Goal: Book appointment/travel/reservation

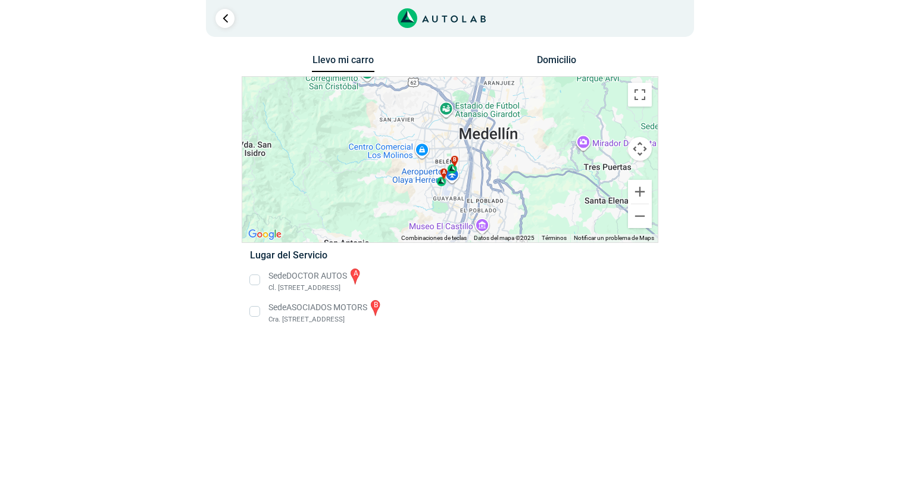
click at [252, 280] on li "Sede DOCTOR AUTOS a Cl. [STREET_ADDRESS]" at bounding box center [449, 280] width 417 height 27
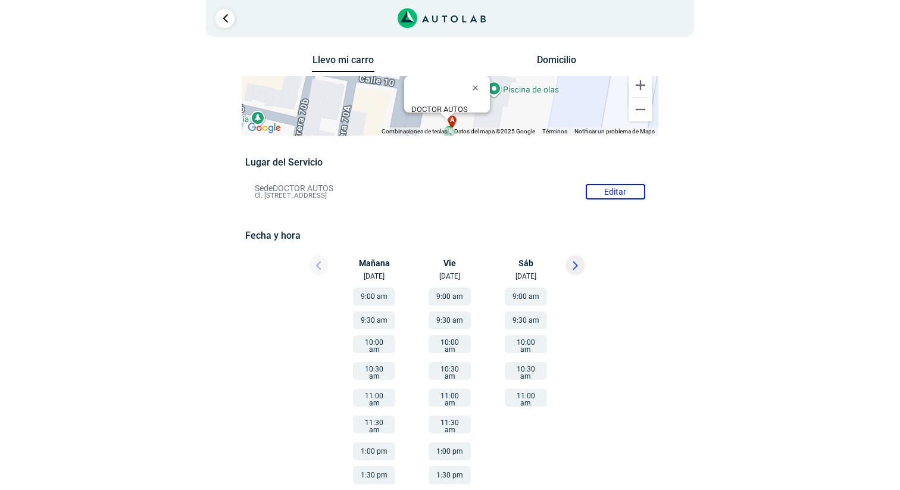
click at [377, 295] on button "9:00 am" at bounding box center [374, 296] width 42 height 18
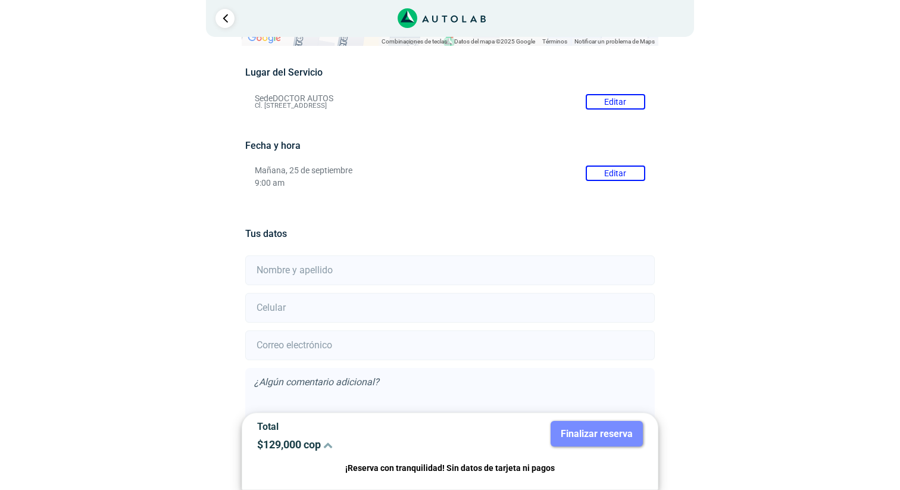
scroll to position [83, 0]
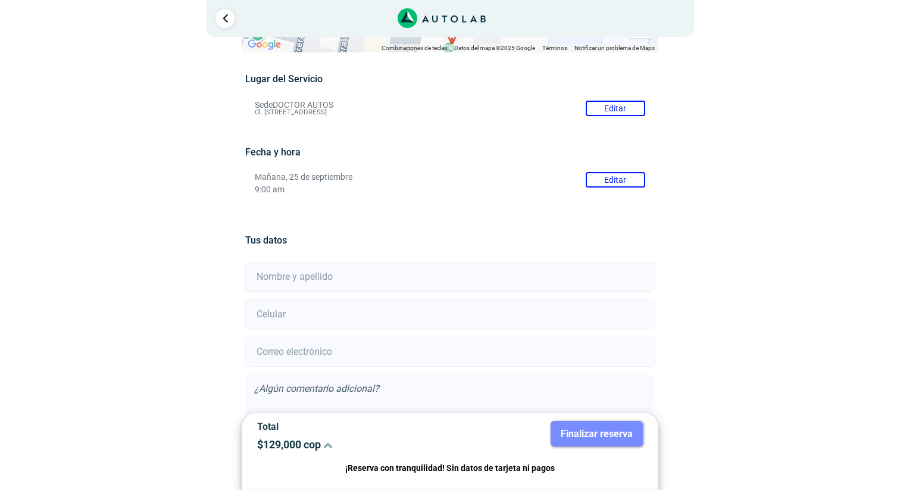
click at [351, 270] on input "text" at bounding box center [449, 277] width 409 height 30
type input "[PERSON_NAME]"
type input "3015462278"
type input "[EMAIL_ADDRESS][DOMAIN_NAME]"
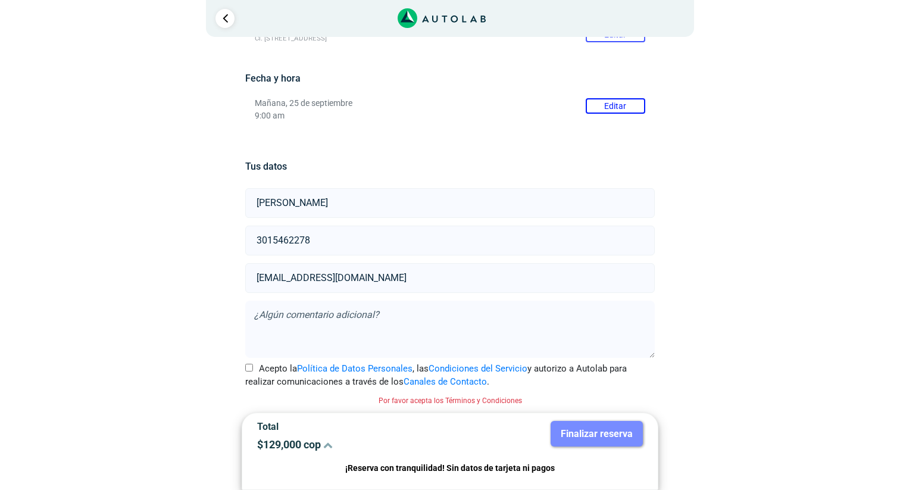
click at [253, 367] on label "Acepto la Política de Datos Personales , las Condiciones del Servicio y autoriz…" at bounding box center [449, 375] width 409 height 27
click at [253, 367] on input "Acepto la Política de Datos Personales , las Condiciones del Servicio y autoriz…" at bounding box center [249, 368] width 8 height 8
checkbox input "true"
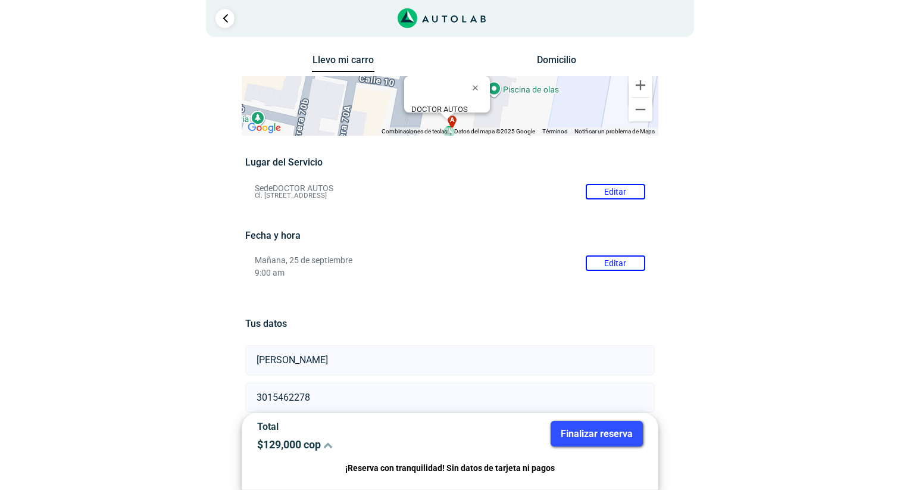
scroll to position [142, 0]
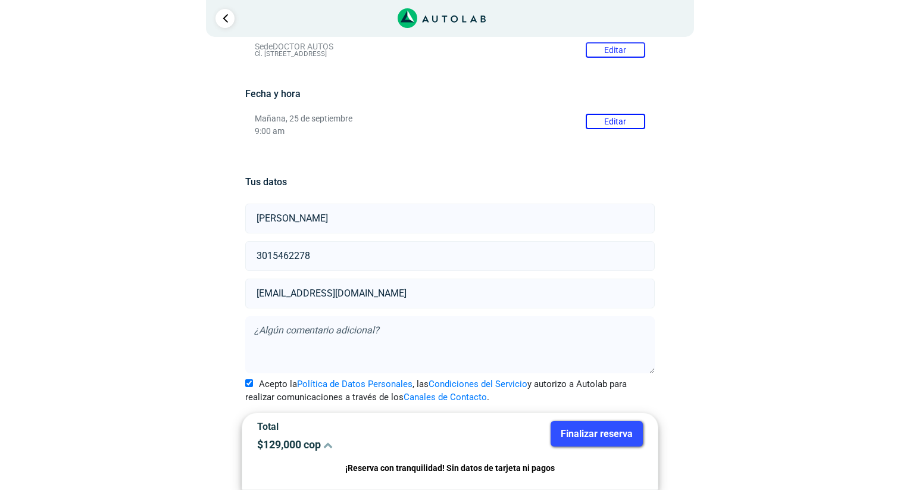
click at [602, 437] on button "Finalizar reserva" at bounding box center [597, 434] width 92 height 26
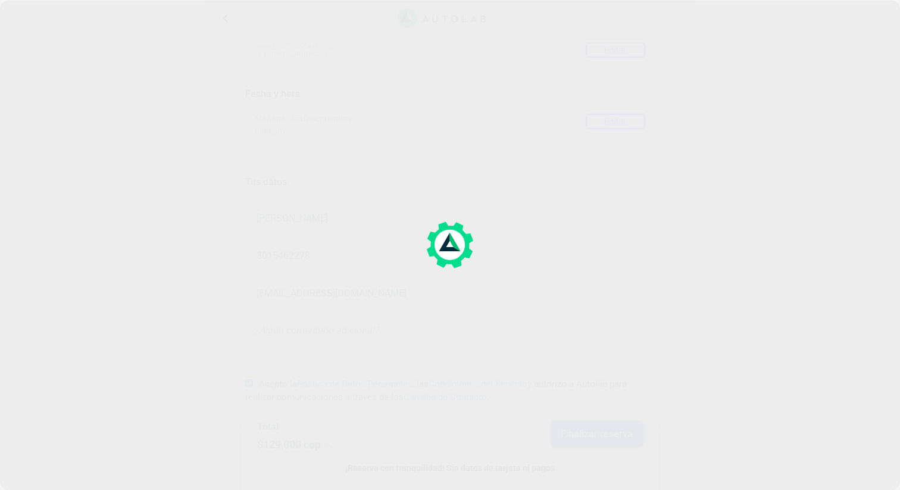
scroll to position [0, 0]
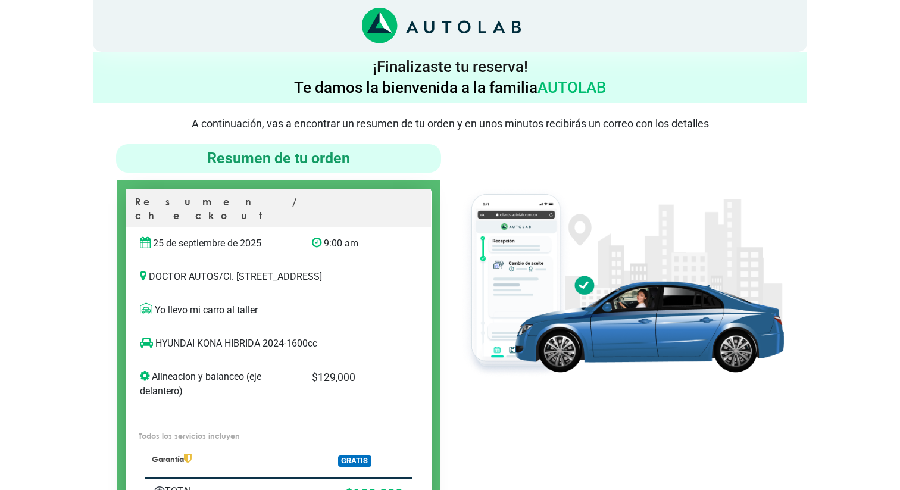
click at [221, 310] on p "Yo llevo mi carro al taller" at bounding box center [278, 310] width 277 height 14
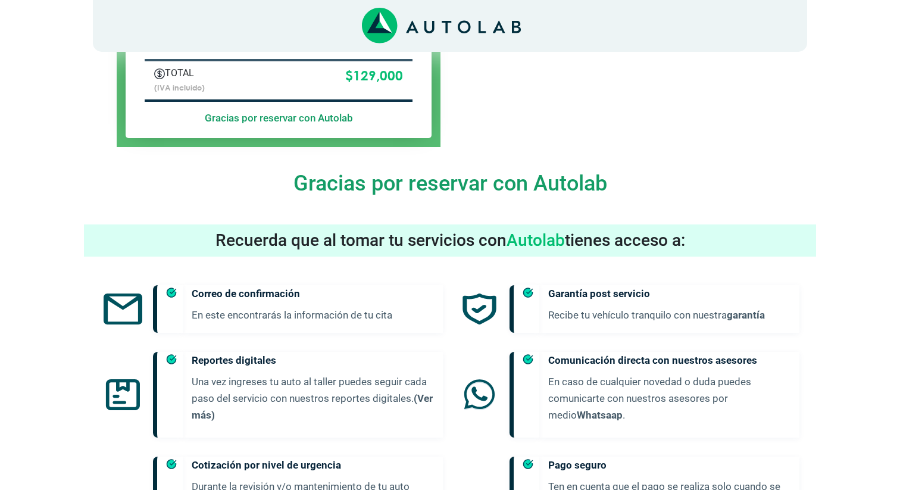
scroll to position [420, 0]
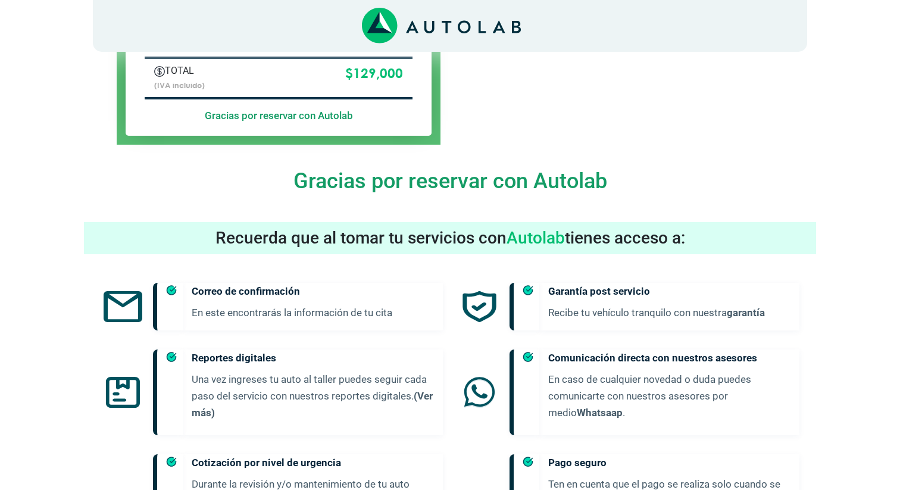
click at [411, 240] on h3 "Recuerda que al tomar tu servicios con Autolab tienes acceso a:" at bounding box center [450, 238] width 732 height 20
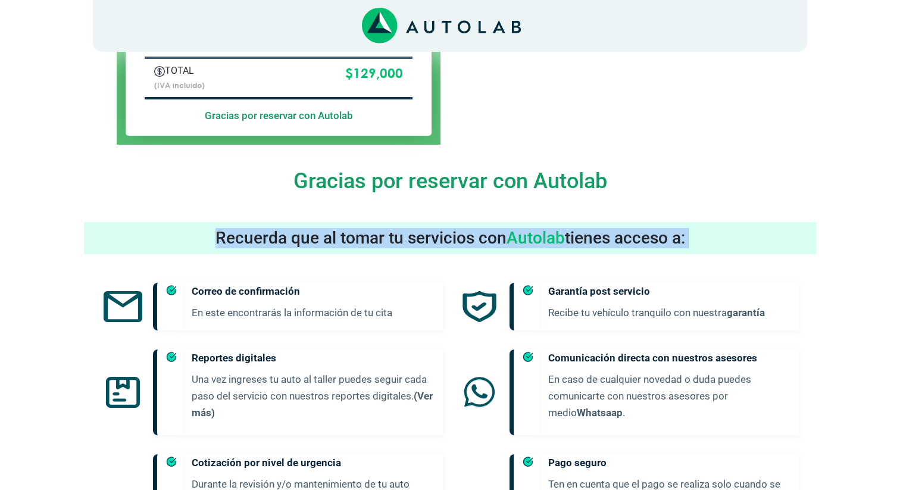
click at [411, 240] on h3 "Recuerda que al tomar tu servicios con Autolab tienes acceso a:" at bounding box center [450, 238] width 732 height 20
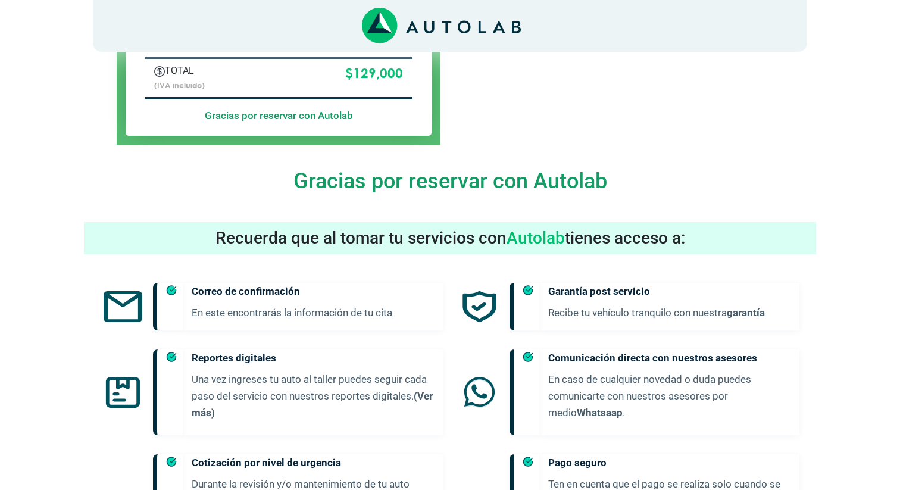
click at [389, 240] on h3 "Recuerda que al tomar tu servicios con Autolab tienes acceso a:" at bounding box center [450, 238] width 732 height 20
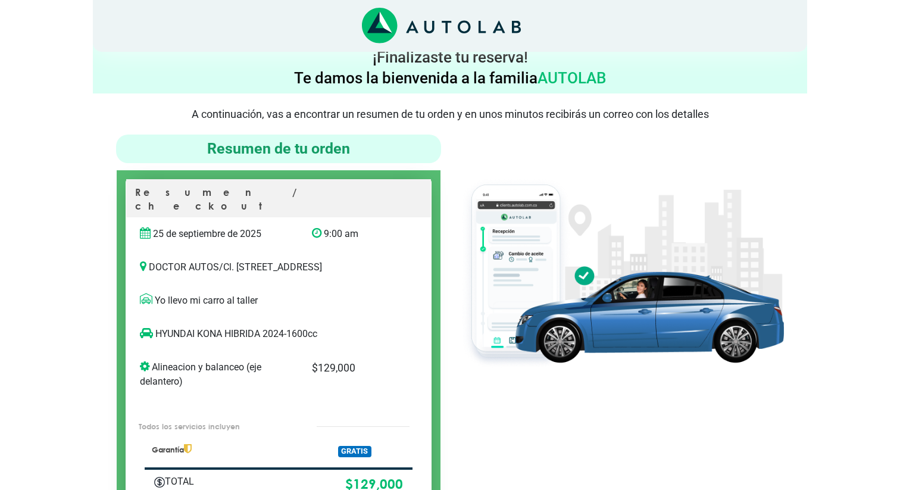
scroll to position [0, 0]
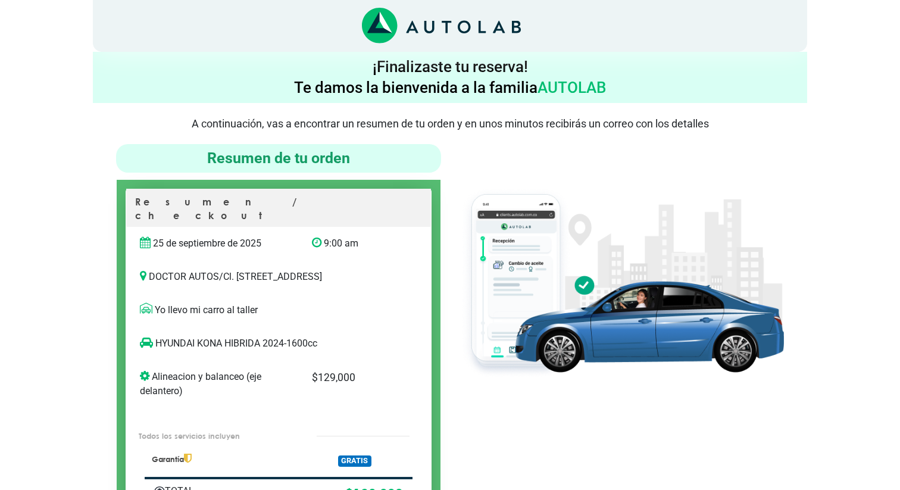
click at [364, 270] on p "DOCTOR AUTOS / Cl. 8B #65-49, Guayabal, Medellín, Guayabal, Medellín, Antioquia" at bounding box center [278, 277] width 277 height 14
click at [412, 32] on icon "Link al sitio de autolab" at bounding box center [441, 26] width 159 height 36
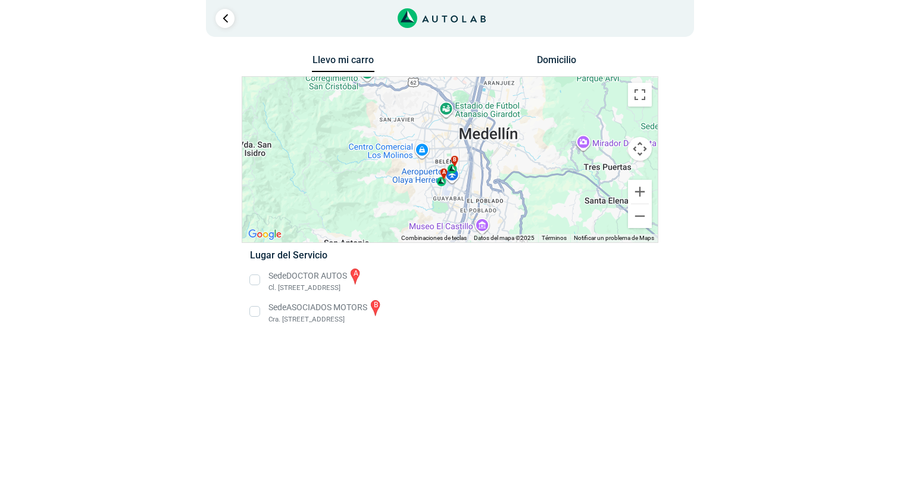
click at [253, 278] on li "Sede DOCTOR AUTOS a Cl. [STREET_ADDRESS]" at bounding box center [449, 280] width 417 height 27
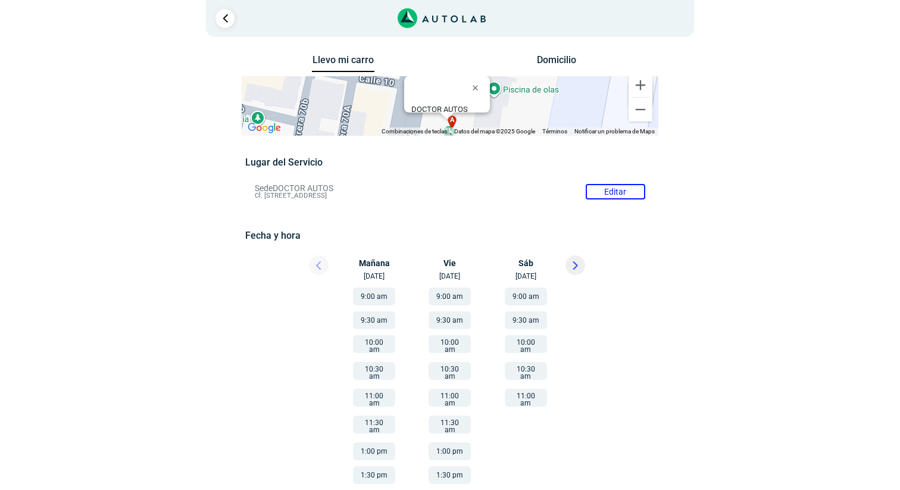
click at [553, 49] on div at bounding box center [450, 42] width 696 height 19
click at [551, 52] on div "Llevo mi carro [GEOGRAPHIC_DATA]" at bounding box center [450, 64] width 417 height 24
click at [544, 59] on button "Domicilio" at bounding box center [557, 62] width 62 height 17
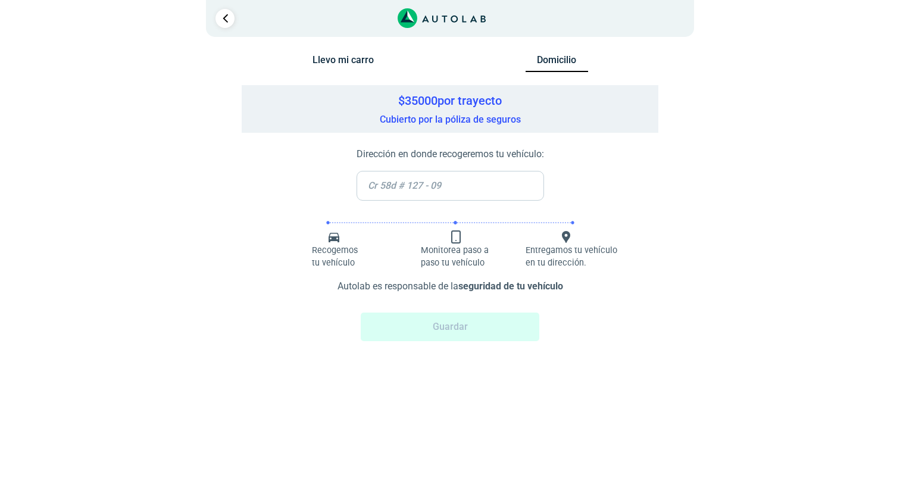
click at [460, 184] on input "text" at bounding box center [449, 186] width 187 height 30
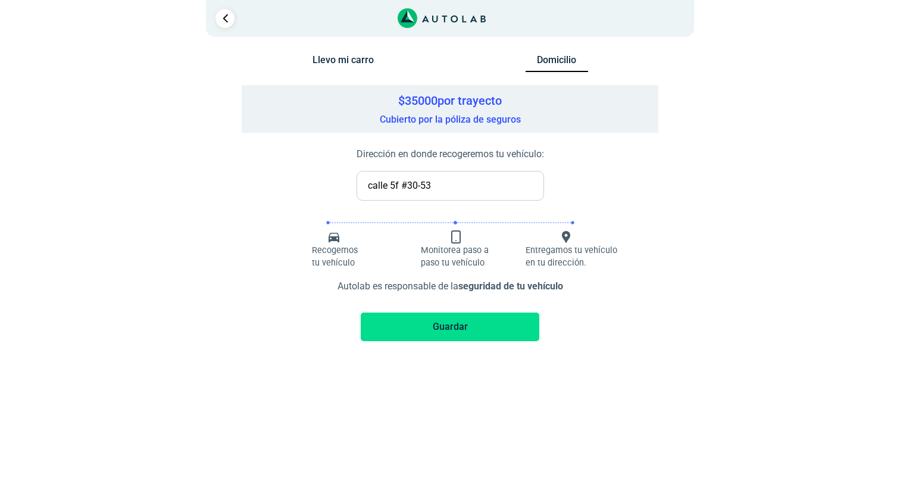
type input "calle 5f #30-53"
click at [458, 329] on button "Guardar" at bounding box center [450, 326] width 179 height 29
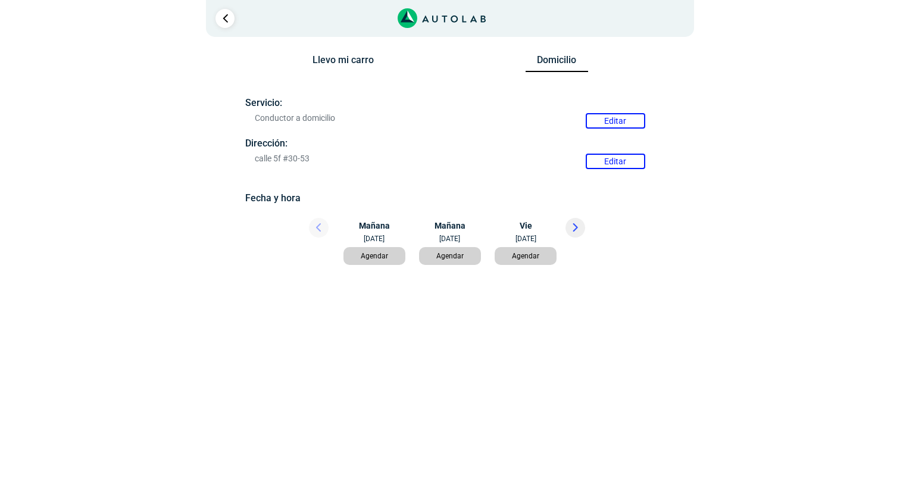
click at [380, 257] on button "Agendar" at bounding box center [374, 256] width 62 height 18
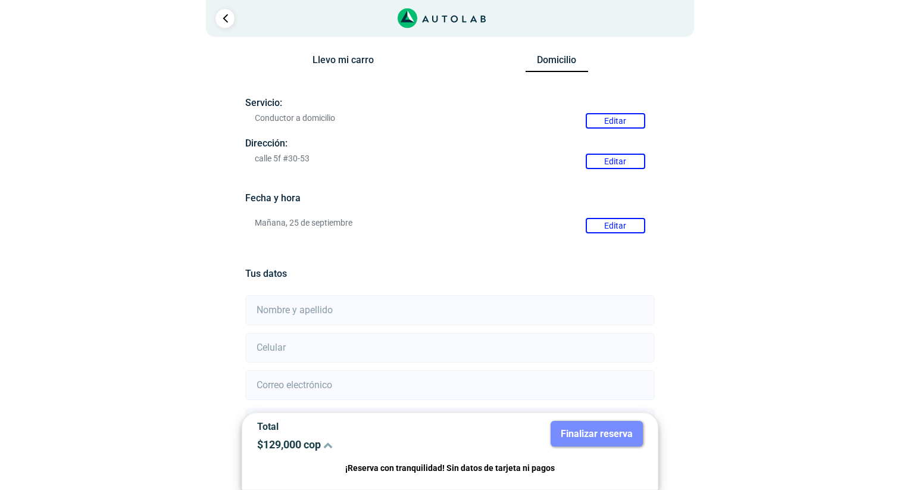
click at [293, 314] on input "text" at bounding box center [449, 310] width 409 height 30
type input "[PERSON_NAME]"
type input "3015462278"
type input "[EMAIL_ADDRESS][DOMAIN_NAME]"
